Goal: Information Seeking & Learning: Learn about a topic

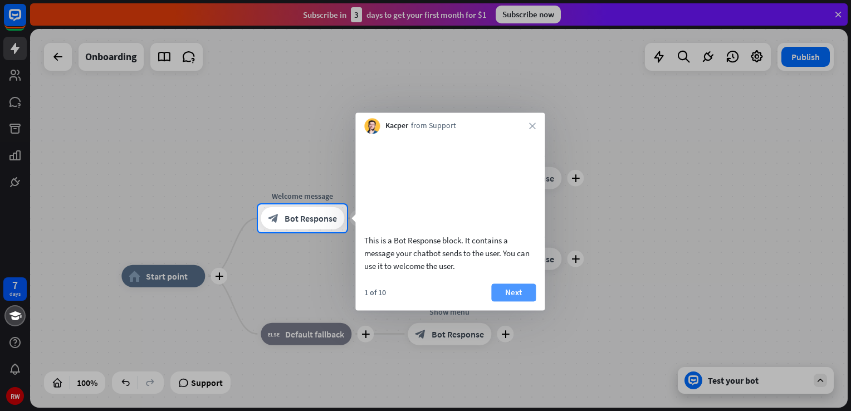
click at [512, 301] on button "Next" at bounding box center [513, 292] width 45 height 18
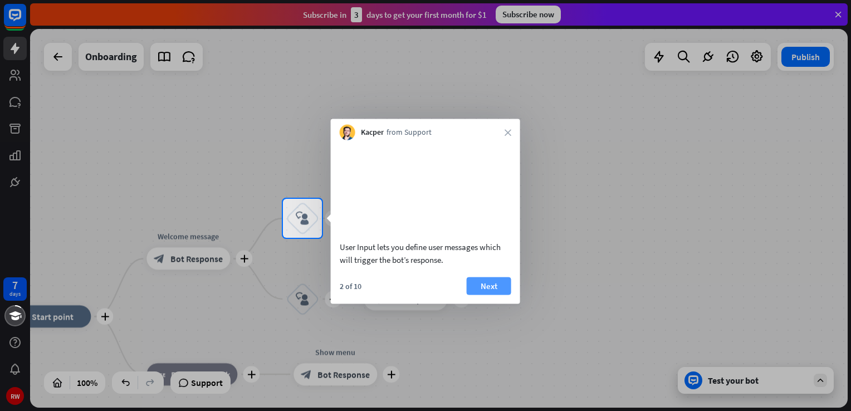
click at [488, 293] on button "Next" at bounding box center [489, 286] width 45 height 18
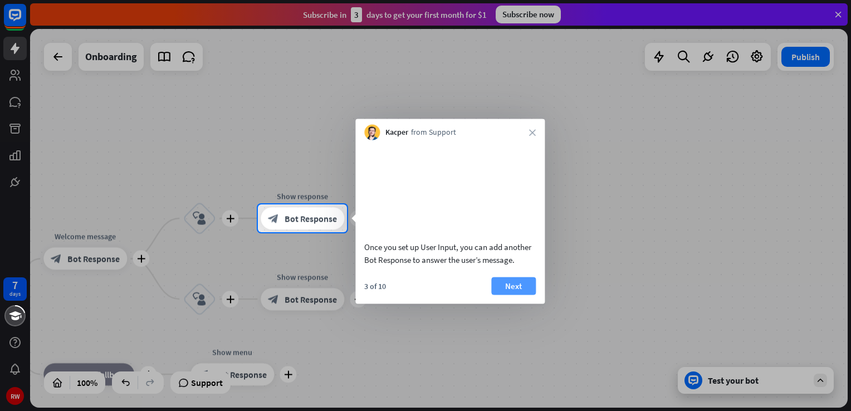
click at [517, 294] on button "Next" at bounding box center [513, 286] width 45 height 18
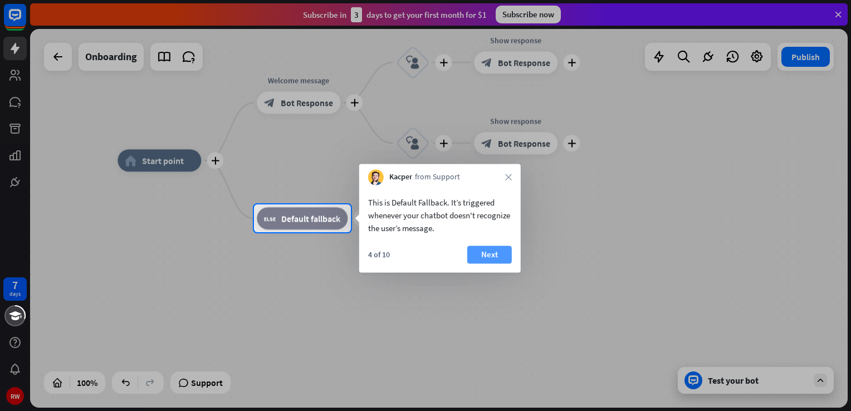
click at [489, 254] on button "Next" at bounding box center [489, 254] width 45 height 18
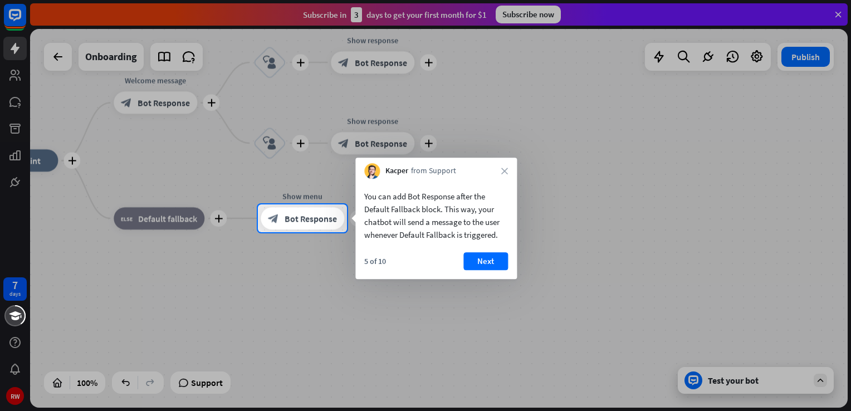
click at [489, 254] on button "Next" at bounding box center [485, 261] width 45 height 18
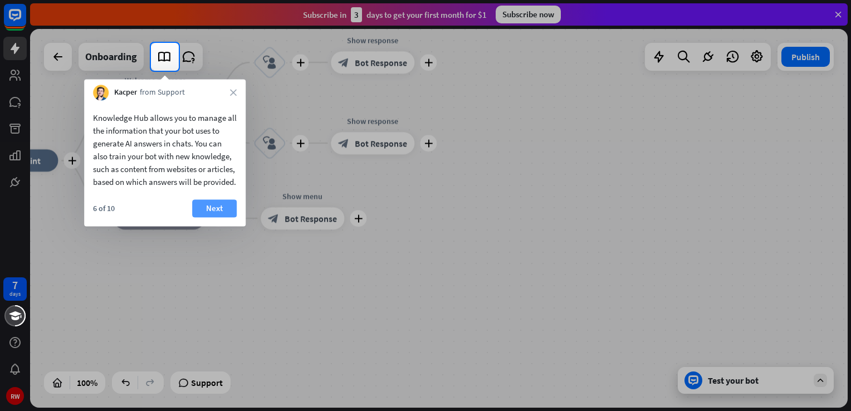
click at [218, 217] on button "Next" at bounding box center [214, 208] width 45 height 18
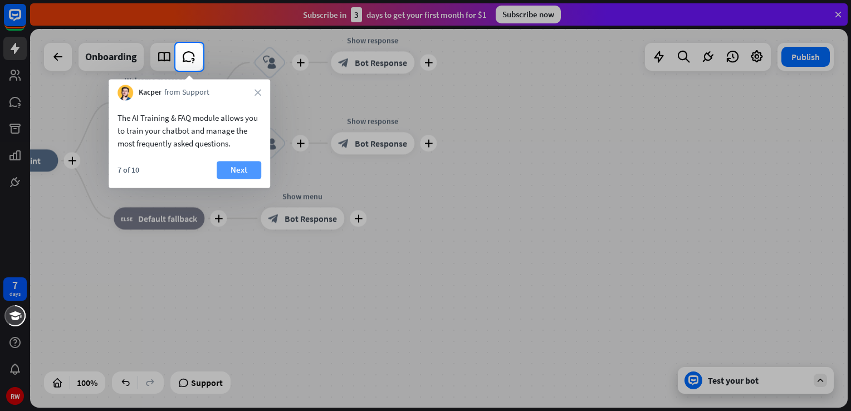
click at [238, 173] on button "Next" at bounding box center [239, 170] width 45 height 18
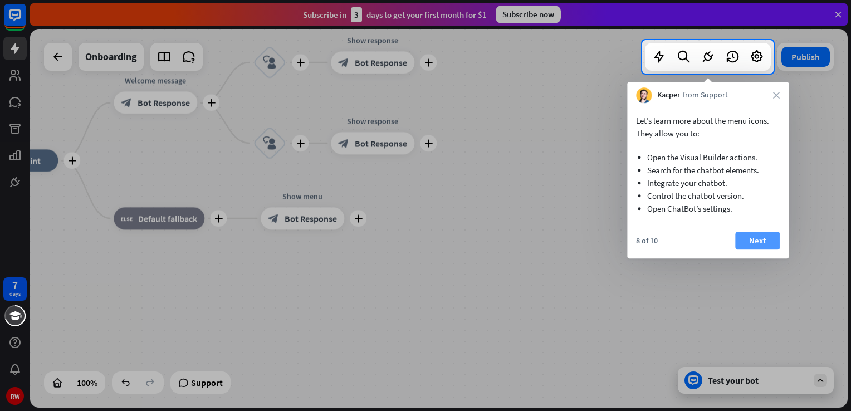
click at [754, 240] on button "Next" at bounding box center [757, 241] width 45 height 18
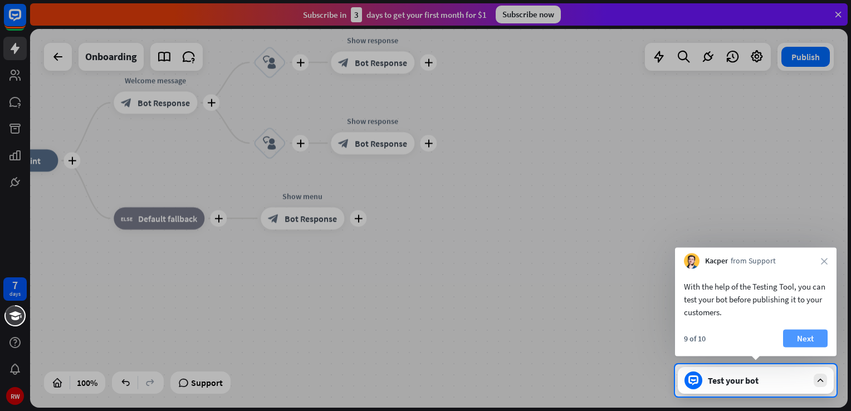
click at [808, 340] on button "Next" at bounding box center [805, 339] width 45 height 18
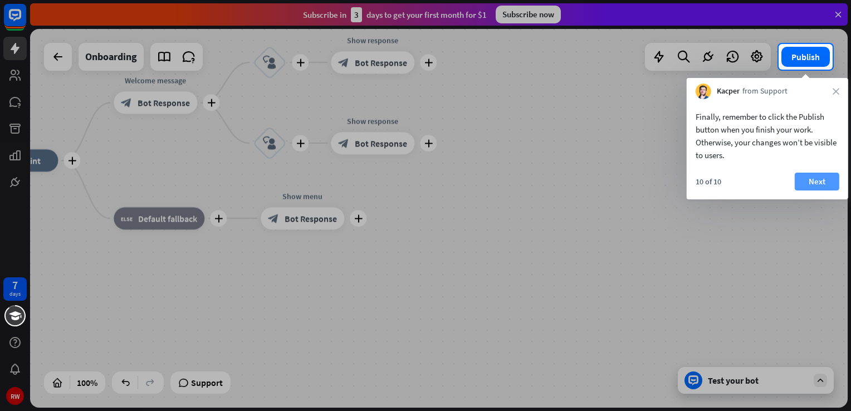
click at [811, 181] on button "Next" at bounding box center [816, 182] width 45 height 18
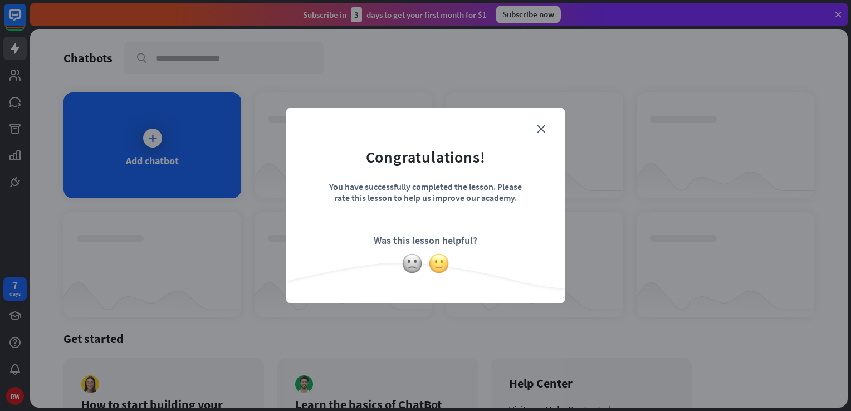
click at [438, 265] on img at bounding box center [438, 263] width 21 height 21
